Goal: Find specific page/section: Find specific page/section

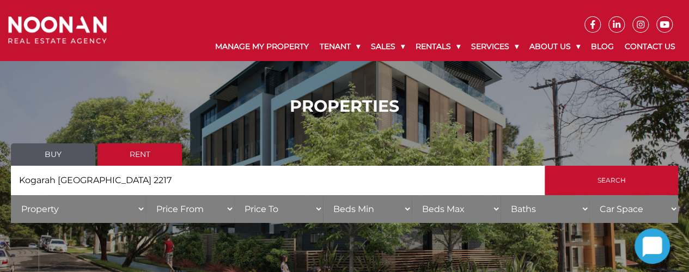
click at [150, 161] on link "Rent" at bounding box center [139, 154] width 84 height 22
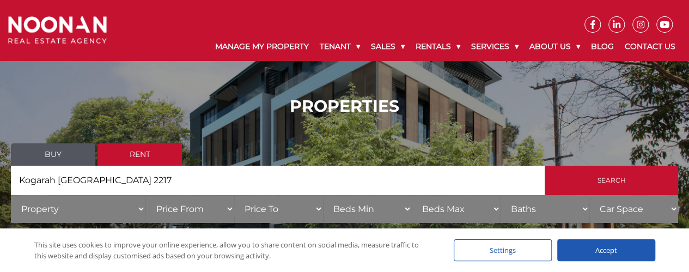
click at [145, 154] on link "Rent" at bounding box center [139, 154] width 84 height 22
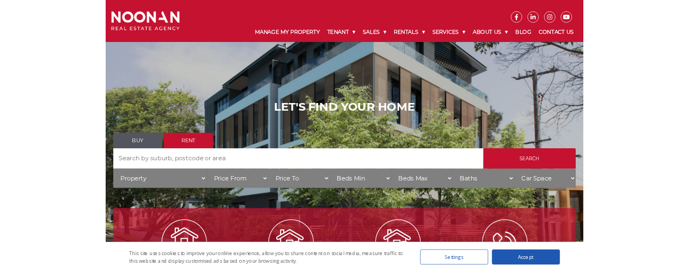
scroll to position [4, 0]
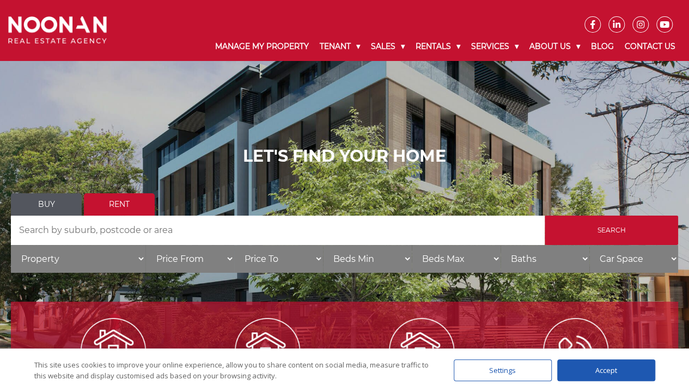
click at [687, 86] on div "LET'S FIND YOUR HOME Buy Rent Search Search by Address House Category Property …" at bounding box center [344, 214] width 689 height 436
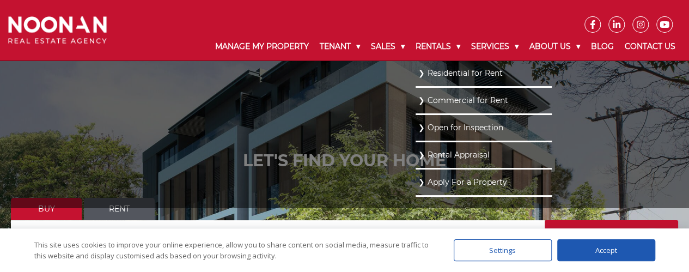
drag, startPoint x: 441, startPoint y: 74, endPoint x: 432, endPoint y: 75, distance: 8.8
drag, startPoint x: 432, startPoint y: 75, endPoint x: 414, endPoint y: 77, distance: 17.6
click at [418, 77] on link "Residential for Rent" at bounding box center [483, 73] width 131 height 15
